Goal: Transaction & Acquisition: Download file/media

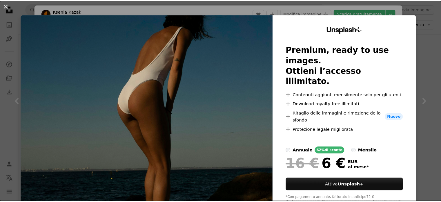
scroll to position [1940, 0]
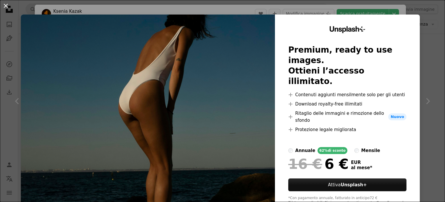
click at [3, 7] on button "An X shape" at bounding box center [5, 5] width 7 height 7
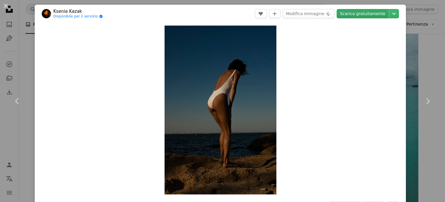
click at [372, 14] on link "Scarica gratuitamente" at bounding box center [363, 13] width 52 height 9
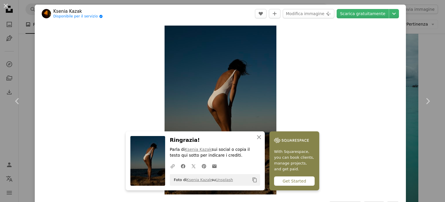
click at [95, 41] on div "Zoom in" at bounding box center [221, 110] width 372 height 174
click at [360, 61] on div "Zoom in" at bounding box center [221, 110] width 372 height 174
click at [258, 138] on icon "An X shape" at bounding box center [259, 136] width 7 height 7
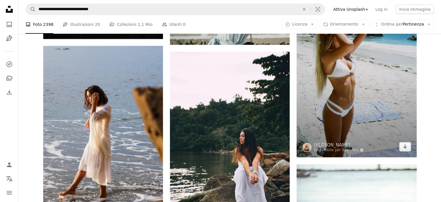
scroll to position [11076, 0]
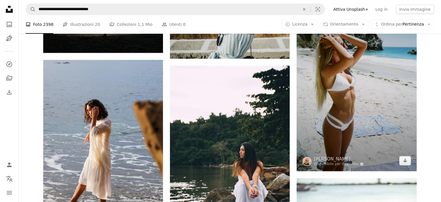
click at [340, 84] on img at bounding box center [357, 80] width 120 height 181
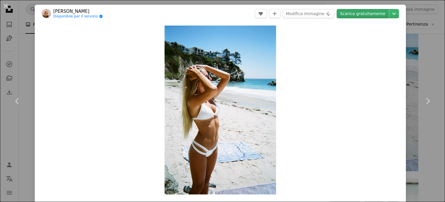
click at [349, 15] on link "Scarica gratuitamente" at bounding box center [363, 13] width 52 height 9
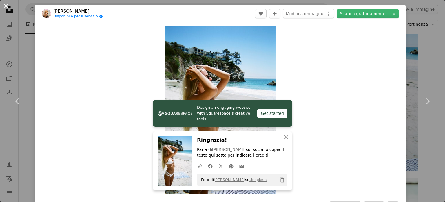
click at [8, 5] on button "An X shape" at bounding box center [5, 5] width 7 height 7
